Goal: Information Seeking & Learning: Learn about a topic

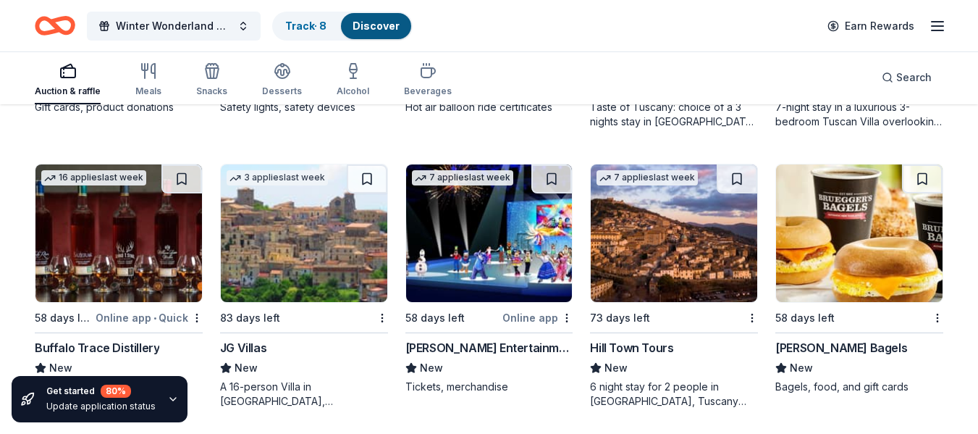
scroll to position [945, 0]
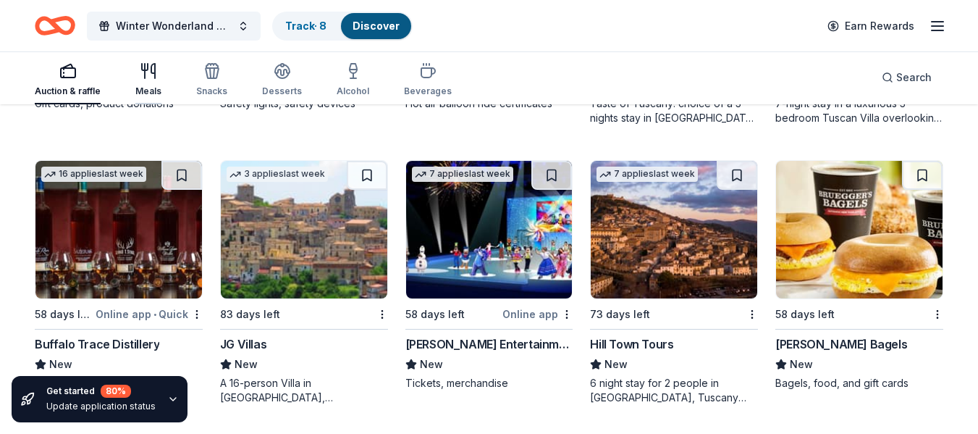
click at [135, 74] on div "button" at bounding box center [148, 70] width 26 height 17
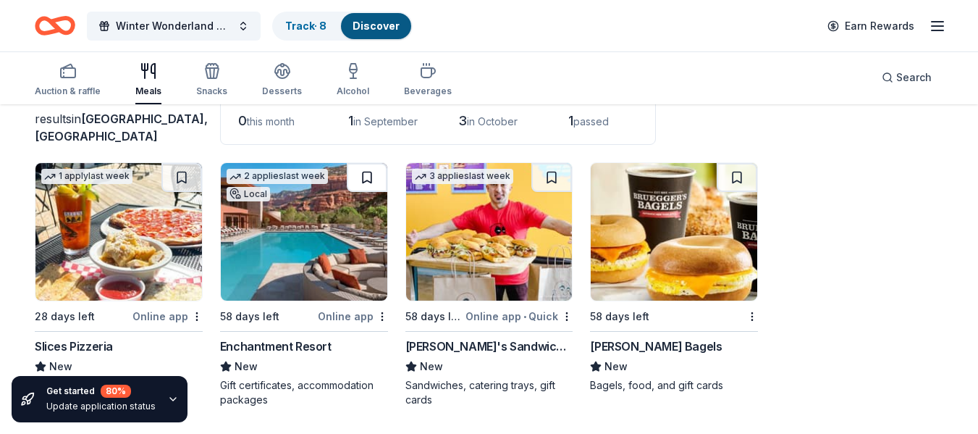
scroll to position [106, 0]
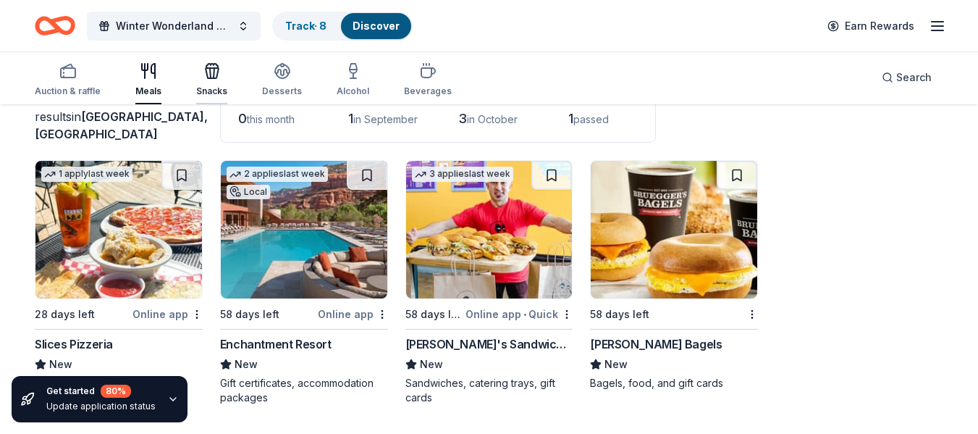
click at [209, 84] on div "Snacks" at bounding box center [211, 79] width 31 height 35
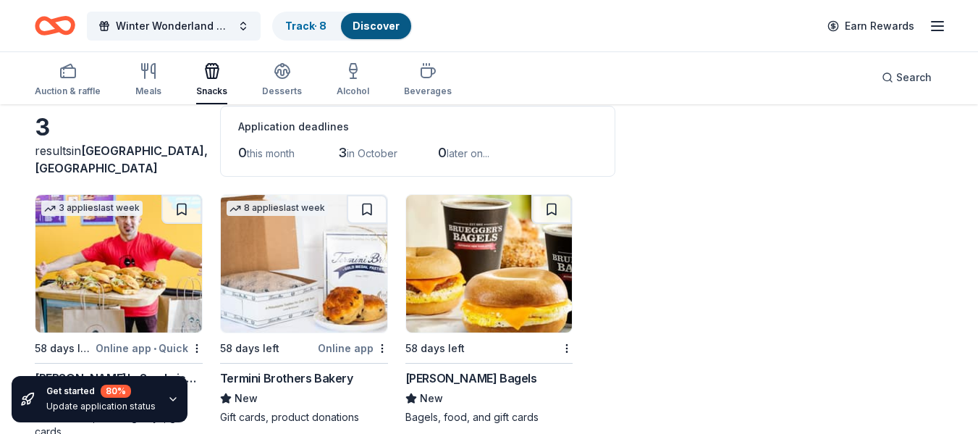
scroll to position [106, 0]
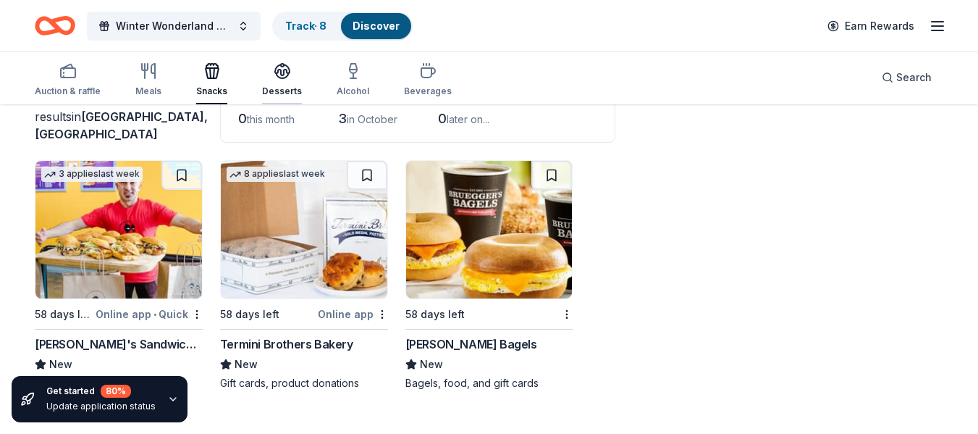
click at [288, 78] on div "button" at bounding box center [282, 70] width 40 height 17
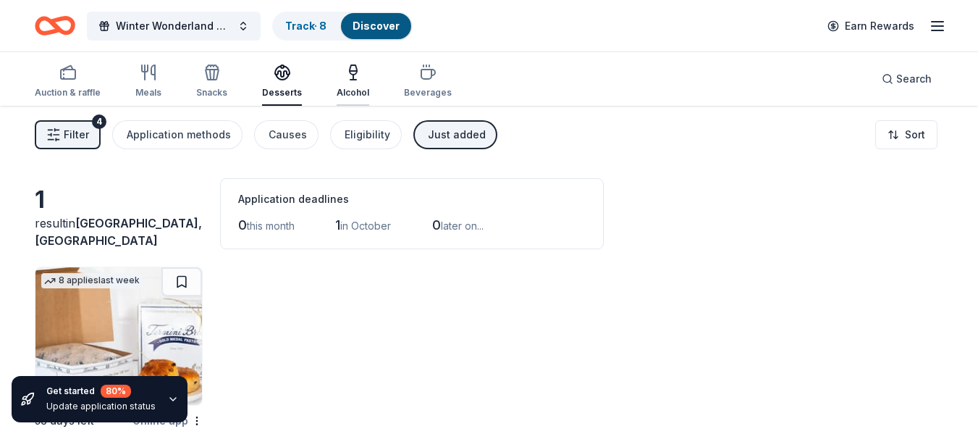
click at [353, 76] on icon "button" at bounding box center [353, 77] width 0 height 5
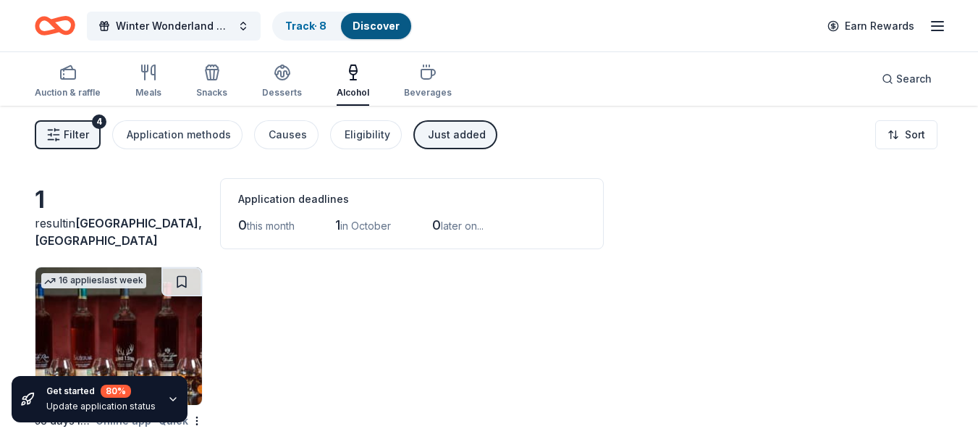
scroll to position [72, 0]
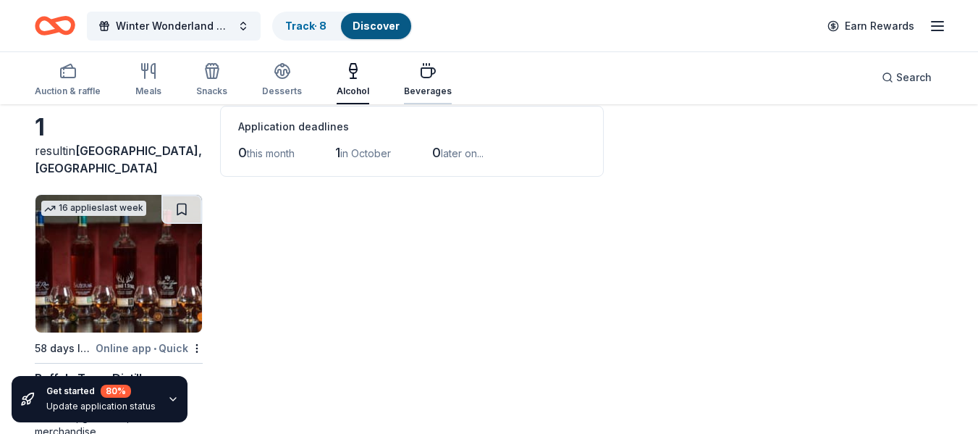
click at [421, 77] on icon "button" at bounding box center [428, 72] width 14 height 9
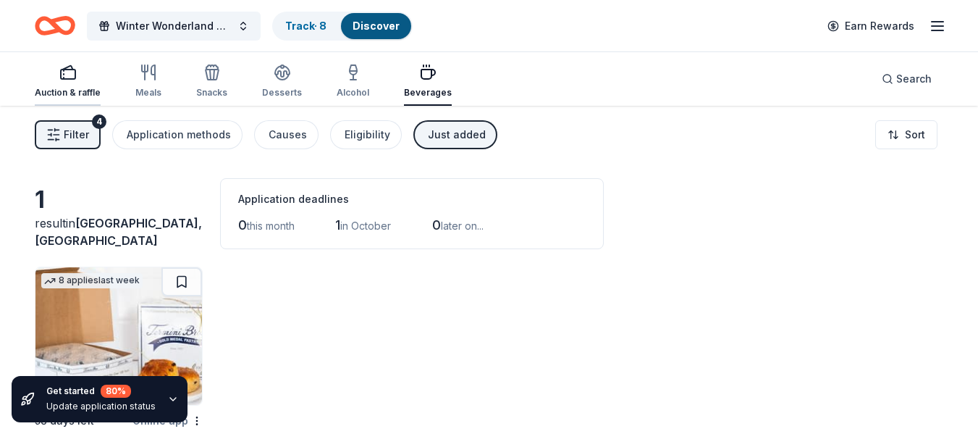
click at [66, 76] on icon "button" at bounding box center [67, 72] width 17 height 17
